Goal: Complete application form

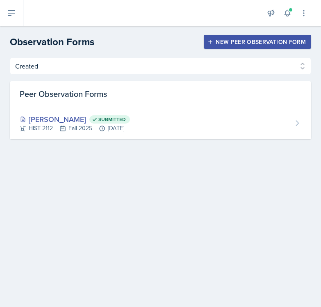
click at [229, 44] on div "New Peer Observation Form" at bounding box center [257, 42] width 97 height 7
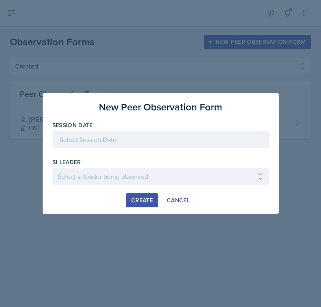
click at [161, 142] on div at bounding box center [160, 139] width 216 height 17
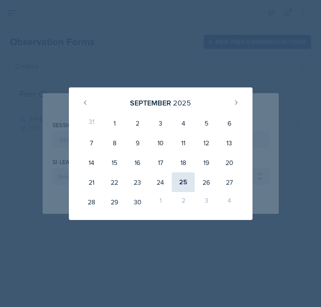
click at [183, 183] on div "25" at bounding box center [183, 182] width 23 height 20
type input "[DATE]"
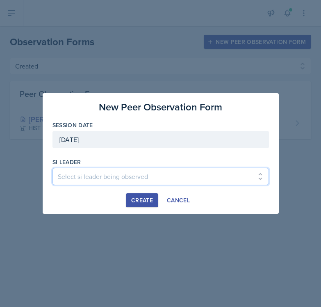
click at [167, 174] on select "Select si leader being observed [PERSON_NAME] / PSYC 2500 / The Phantoms of The…" at bounding box center [160, 176] width 216 height 17
select select "7c185746-e33c-4352-b085-24fc0319a438"
click at [52, 168] on select "Select si leader being observed [PERSON_NAME] / PSYC 2500 / The Phantoms of The…" at bounding box center [160, 176] width 216 height 17
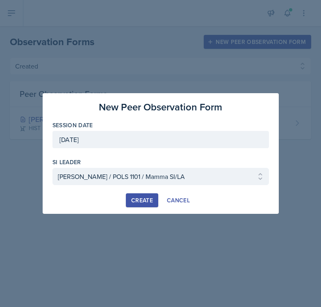
click at [140, 200] on div "Create" at bounding box center [142, 200] width 22 height 7
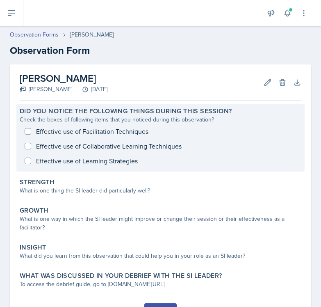
click at [95, 132] on div "Effective use of Facilitation Techniques Effective use of Collaborative Learnin…" at bounding box center [161, 146] width 282 height 44
